Goal: Task Accomplishment & Management: Manage account settings

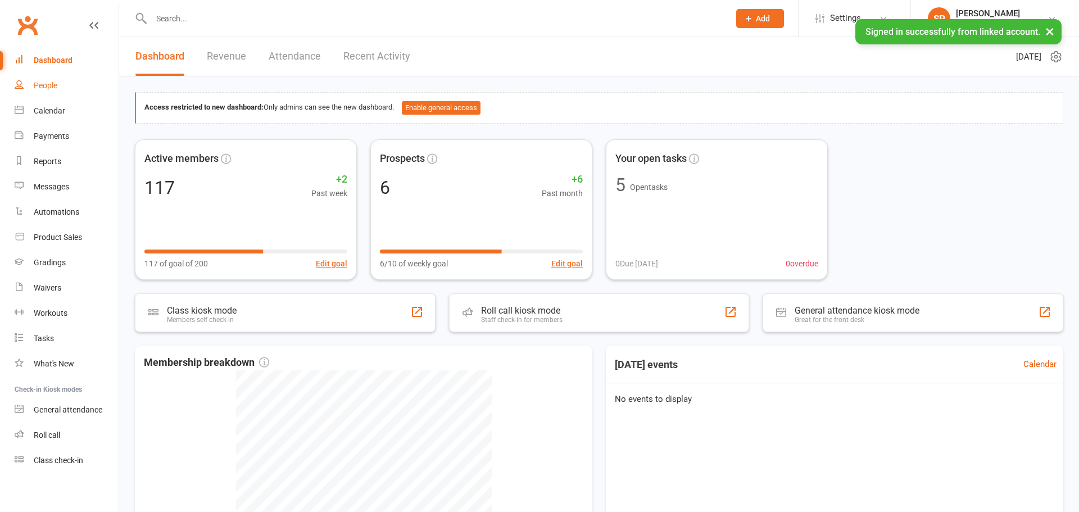
click at [65, 84] on link "People" at bounding box center [67, 85] width 104 height 25
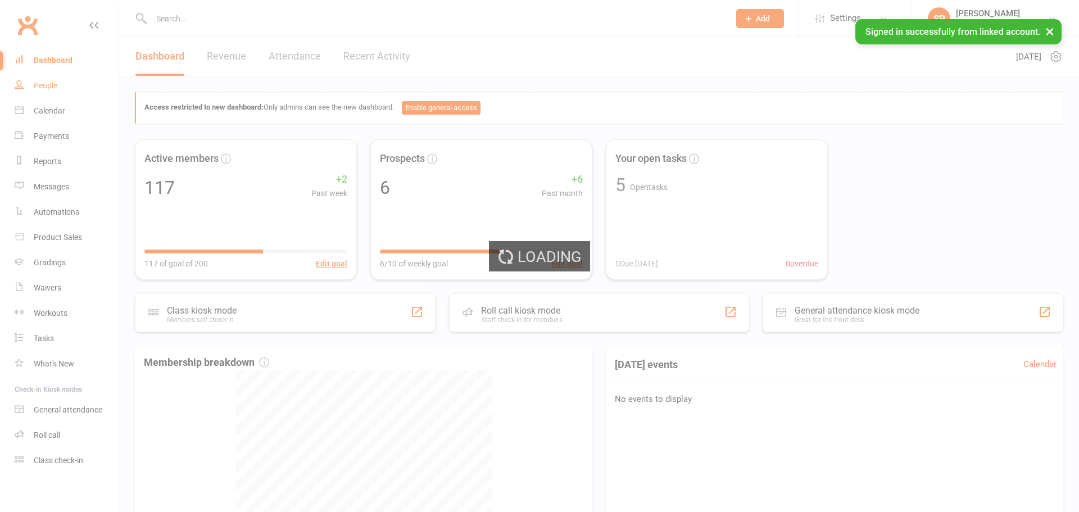
select select "100"
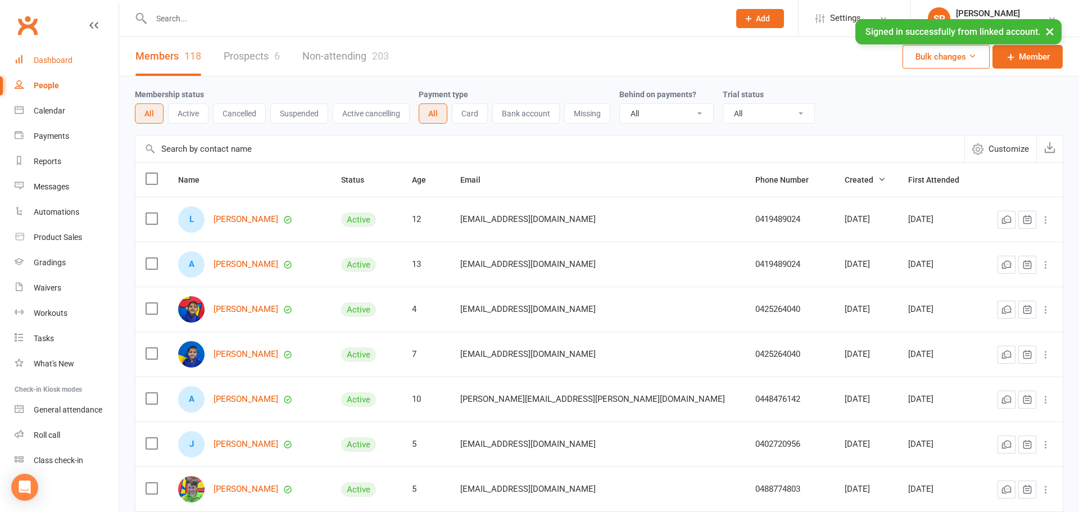
click at [53, 61] on div "Dashboard" at bounding box center [53, 60] width 39 height 9
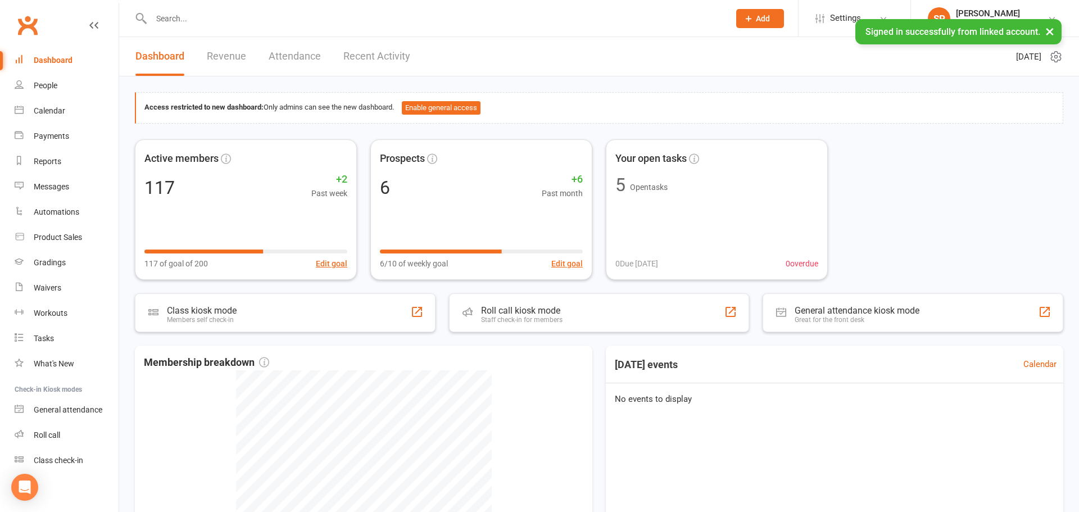
click at [250, 57] on div "Dashboard Revenue Attendance Recent Activity" at bounding box center [272, 56] width 307 height 39
click at [226, 54] on link "Revenue" at bounding box center [226, 56] width 39 height 39
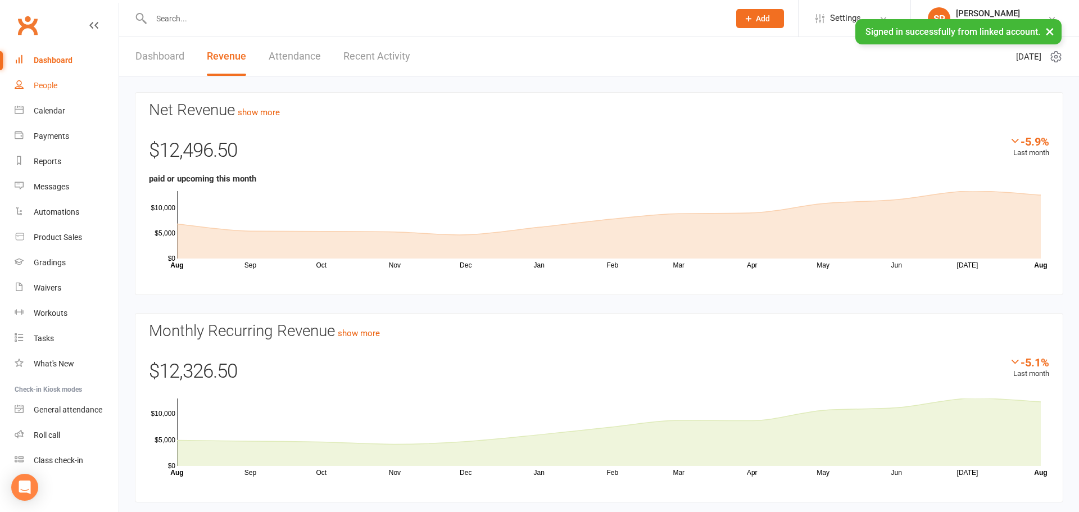
click at [53, 92] on link "People" at bounding box center [67, 85] width 104 height 25
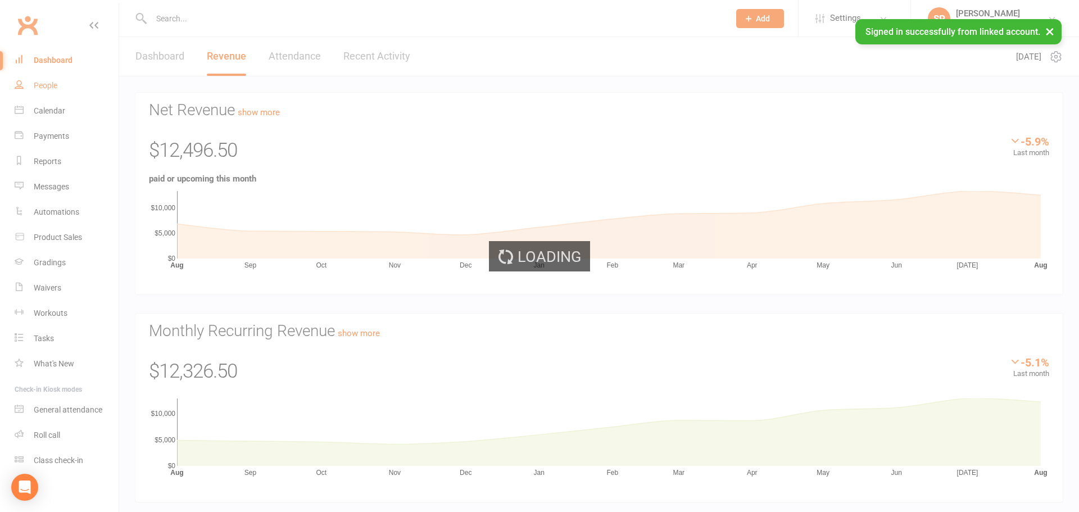
select select "100"
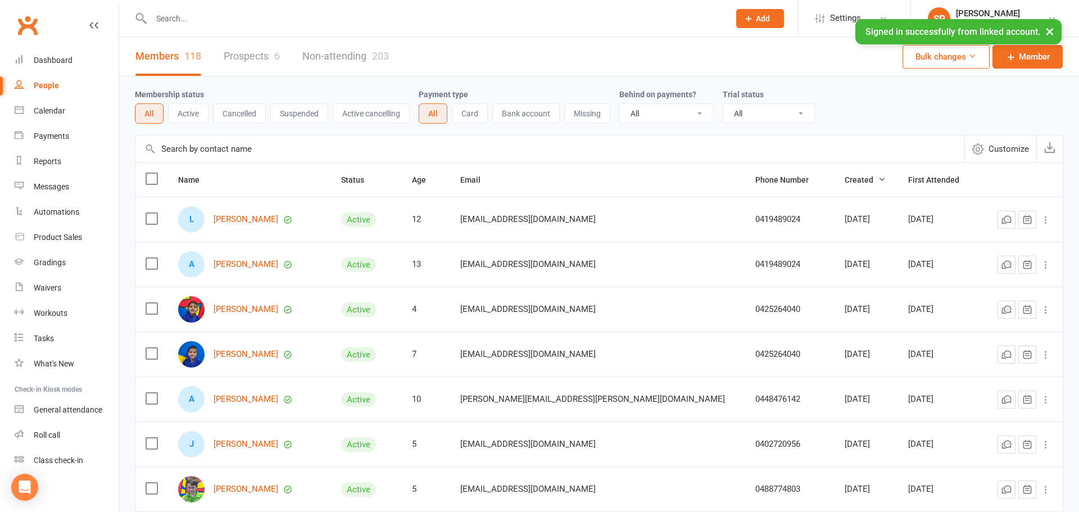
click at [206, 15] on input "text" at bounding box center [435, 19] width 574 height 16
type input "a"
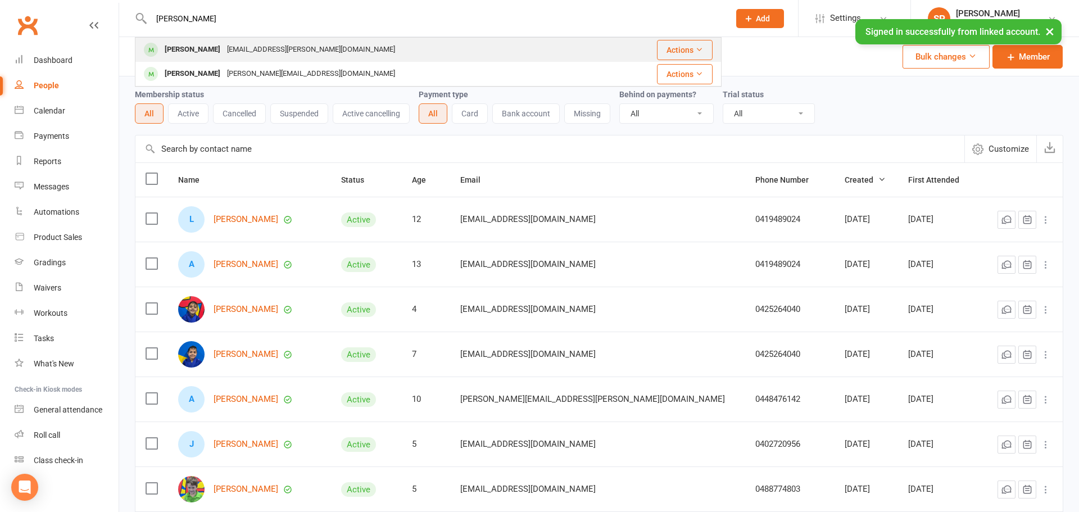
type input "[PERSON_NAME]"
click at [210, 51] on div "[PERSON_NAME]" at bounding box center [192, 50] width 62 height 16
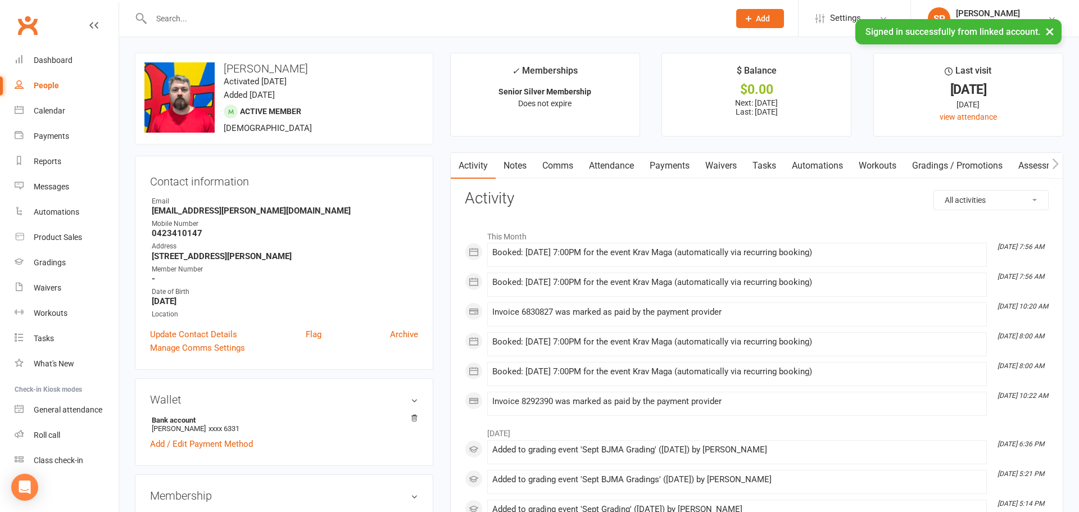
click at [668, 164] on link "Payments" at bounding box center [670, 166] width 56 height 26
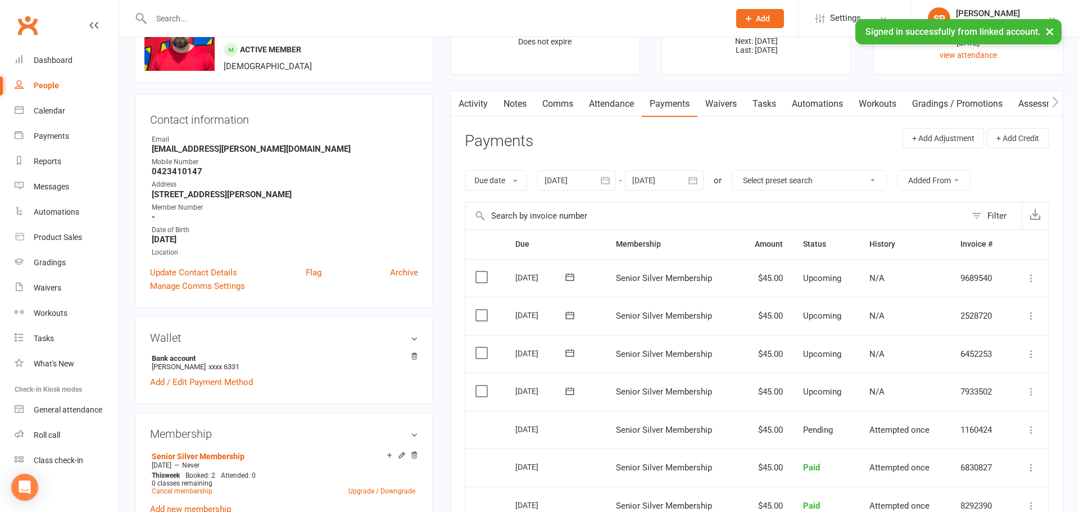
scroll to position [65, 0]
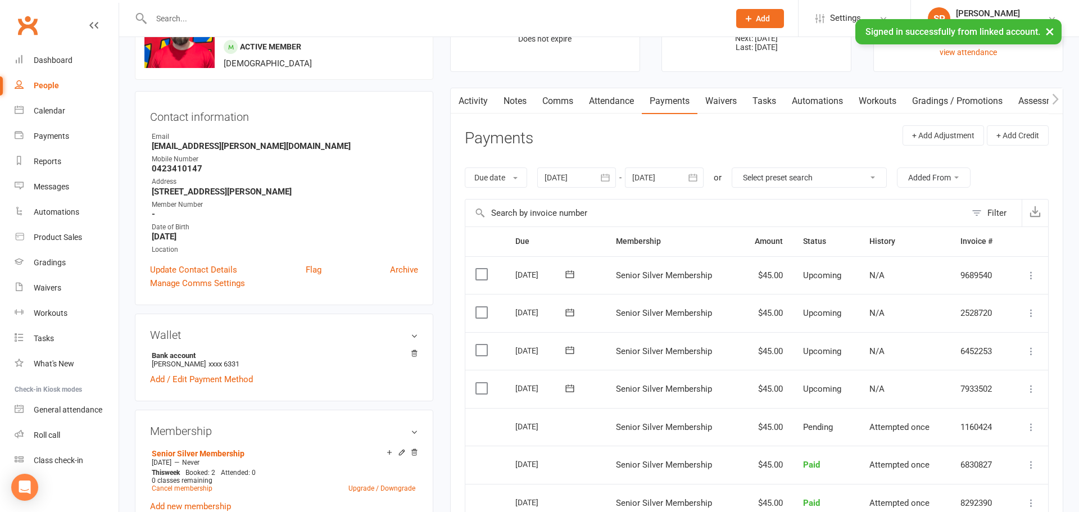
click at [480, 389] on label at bounding box center [482, 388] width 15 height 11
click at [480, 383] on input "checkbox" at bounding box center [478, 383] width 7 height 0
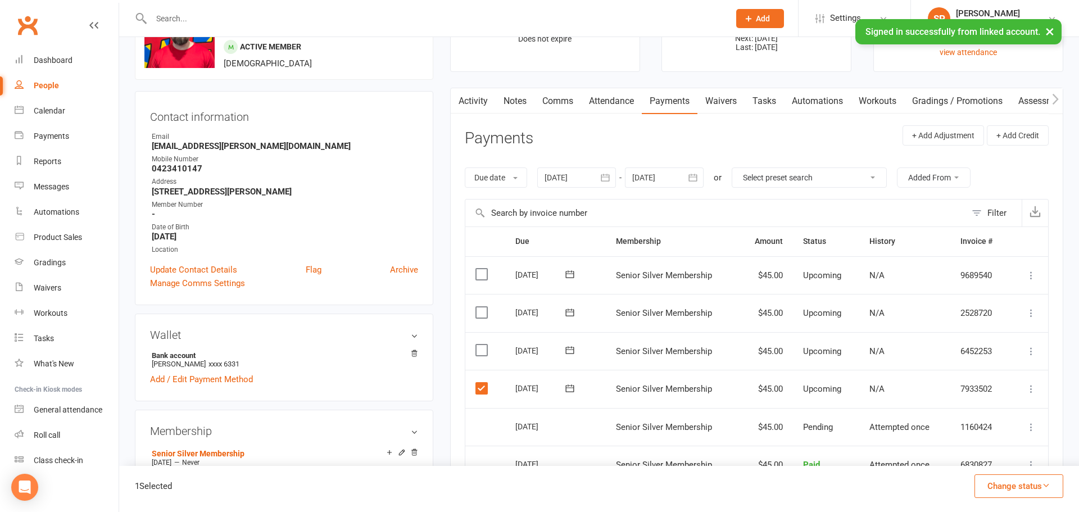
click at [1002, 484] on button "Change status" at bounding box center [1018, 486] width 89 height 24
click at [983, 457] on link "Skipped" at bounding box center [1006, 455] width 111 height 22
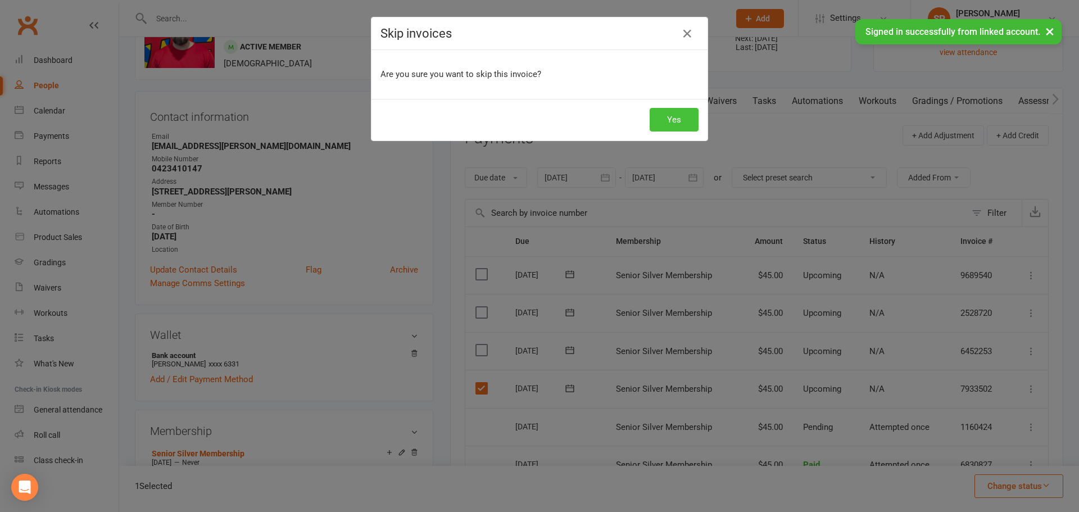
click at [680, 117] on button "Yes" at bounding box center [673, 120] width 49 height 24
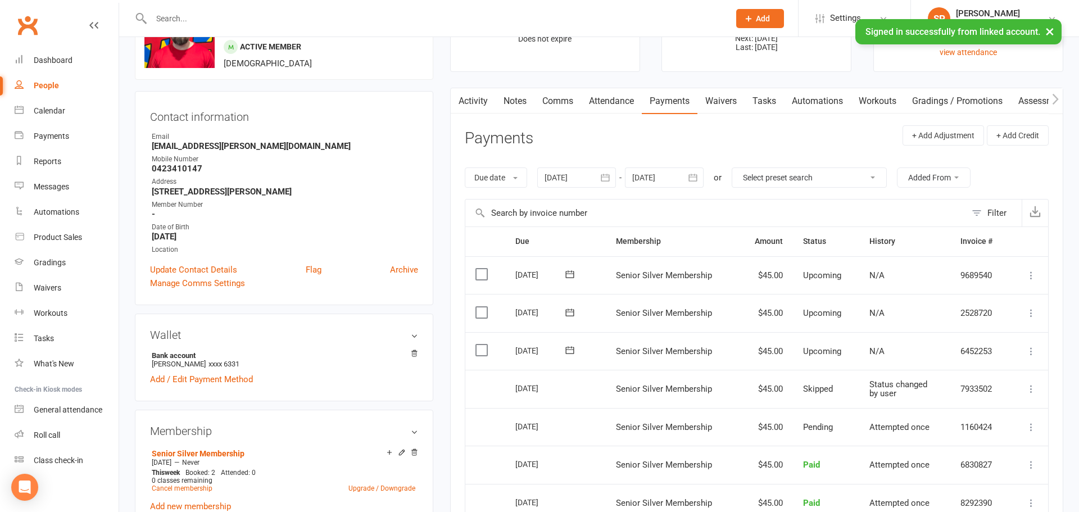
click at [44, 89] on div "People" at bounding box center [46, 85] width 25 height 9
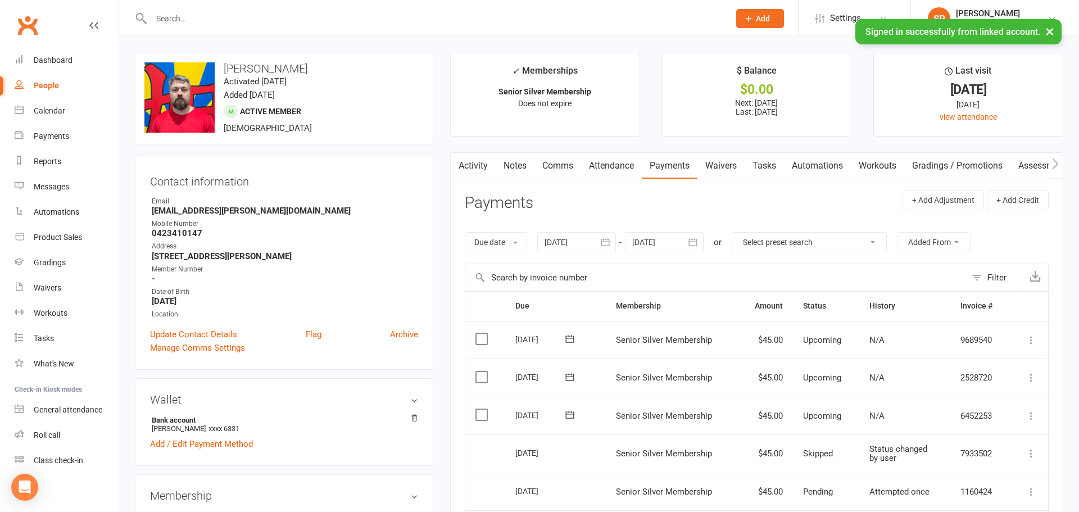
select select "100"
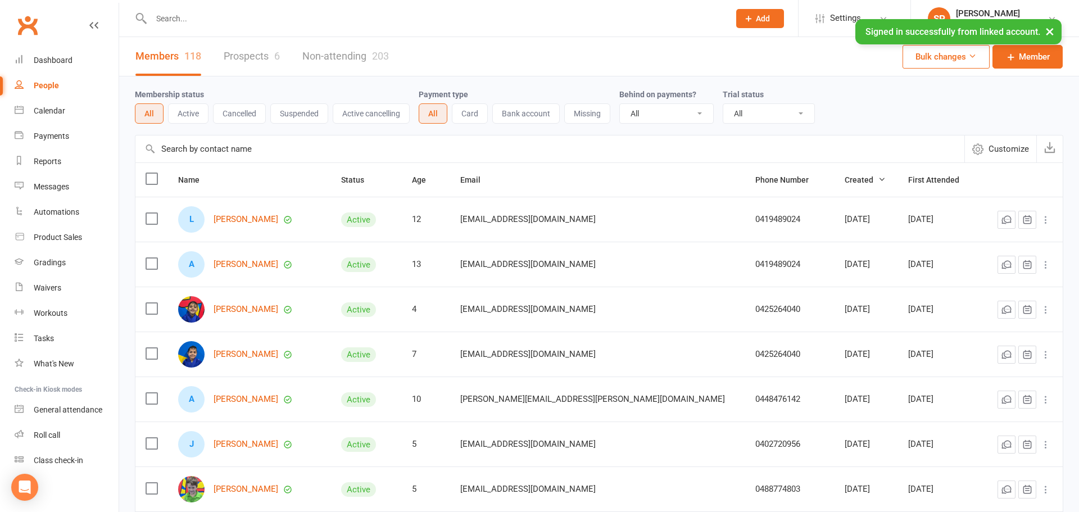
click at [257, 61] on link "Prospects 6" at bounding box center [252, 56] width 56 height 39
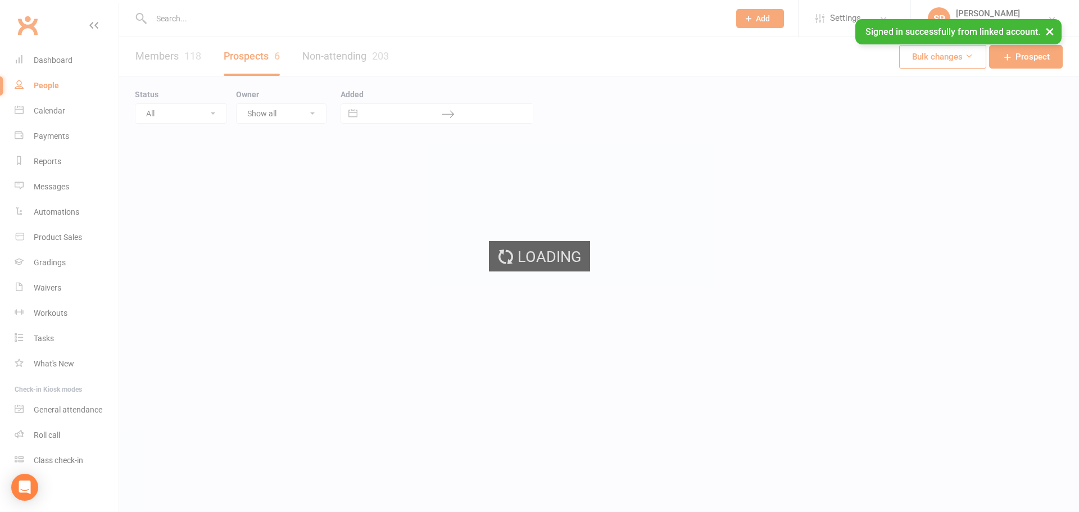
select select "100"
